Goal: Find specific page/section: Find specific page/section

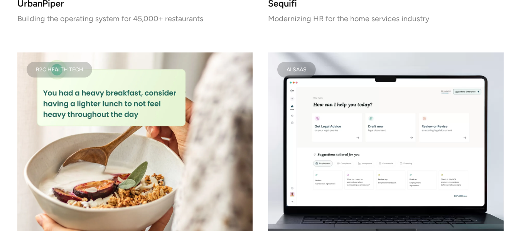
scroll to position [4892, 0]
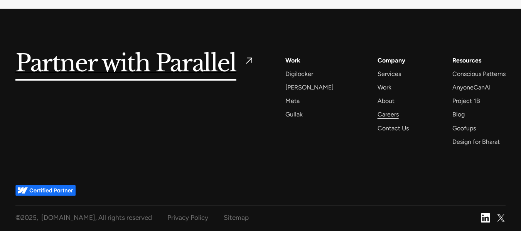
click at [380, 115] on div "Careers" at bounding box center [387, 114] width 21 height 10
click at [378, 113] on div "Careers" at bounding box center [387, 114] width 21 height 10
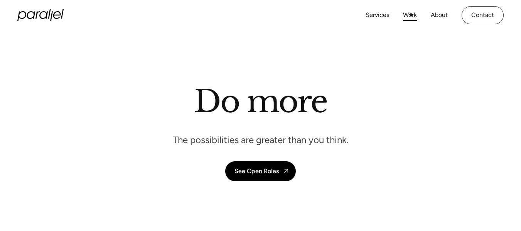
click at [411, 14] on link "Work" at bounding box center [410, 15] width 14 height 11
